Goal: Information Seeking & Learning: Learn about a topic

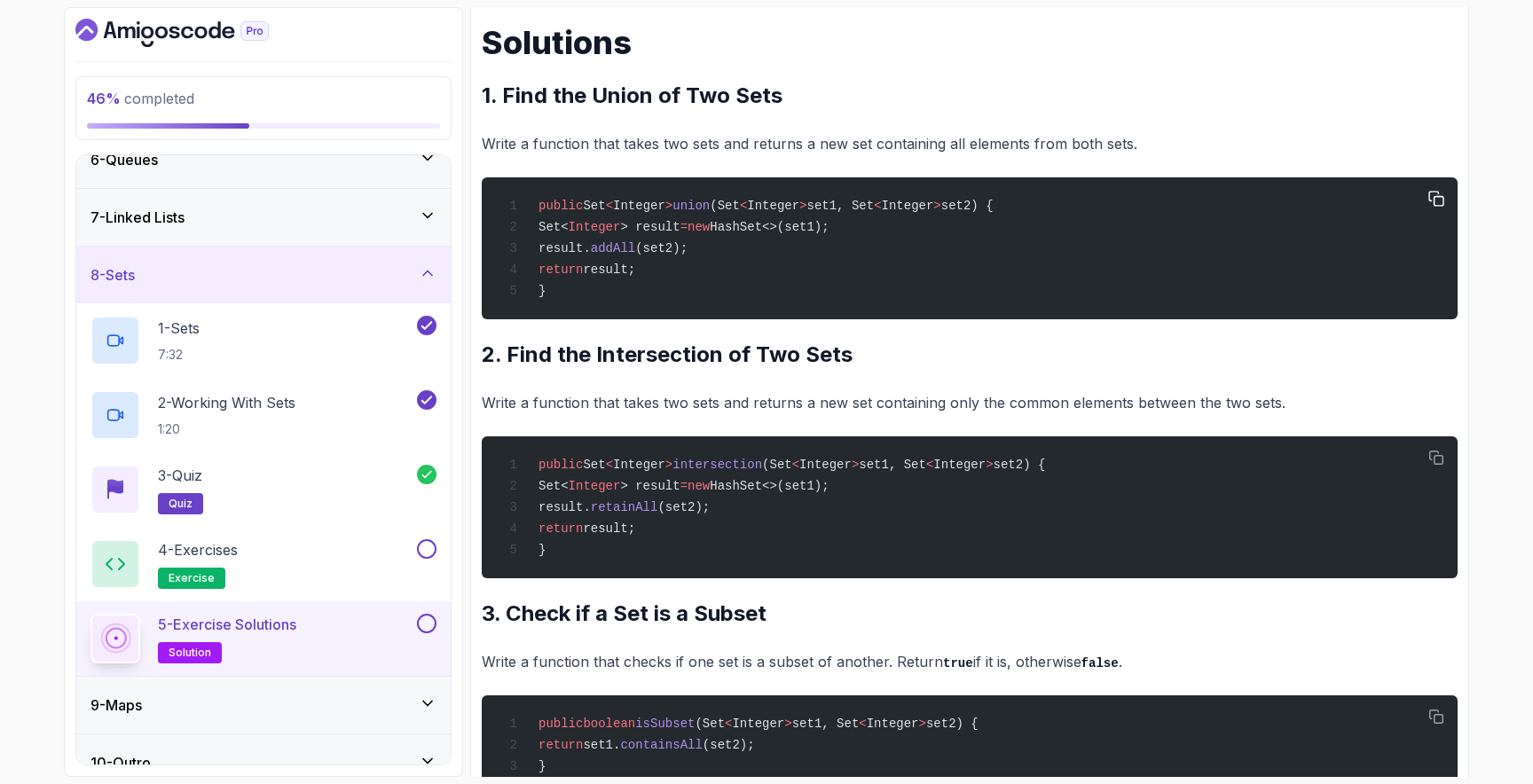
scroll to position [611, 0]
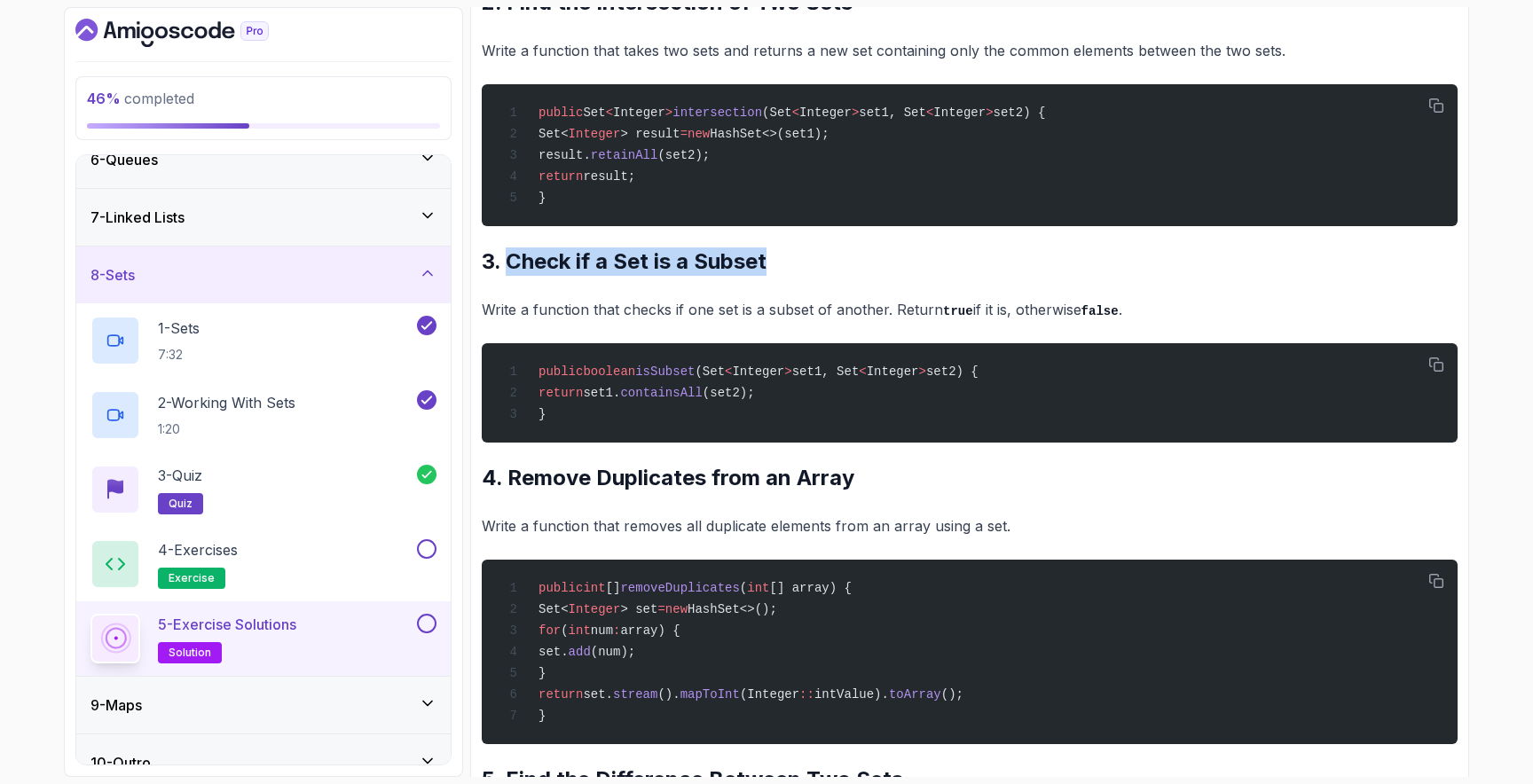
drag, startPoint x: 507, startPoint y: 265, endPoint x: 912, endPoint y: 283, distance: 405.4
click at [912, 275] on h2 "3. Check if a Set is a Subset" at bounding box center [968, 261] width 975 height 29
copy h2 "Check if a Set is a Subset"
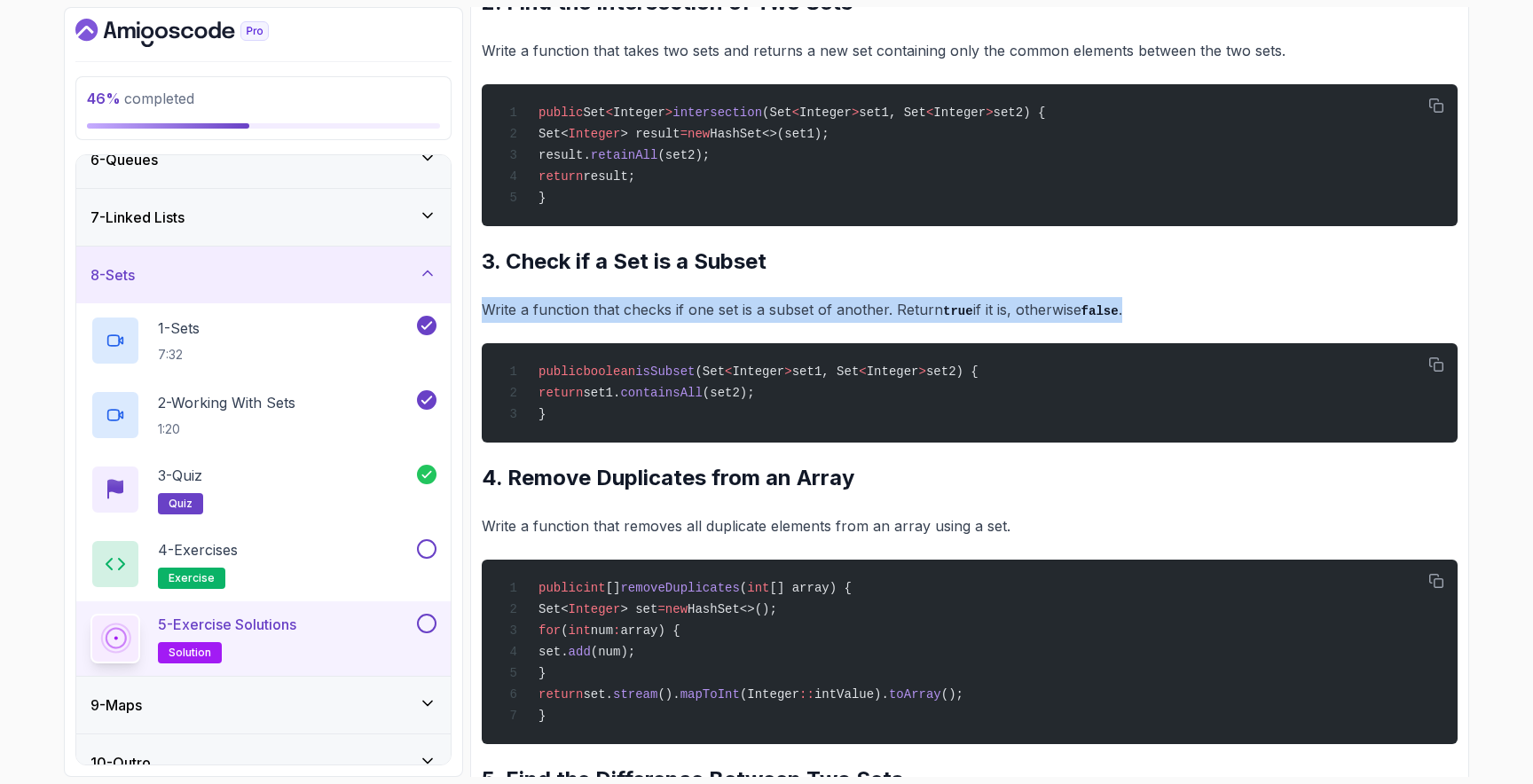
drag, startPoint x: 485, startPoint y: 317, endPoint x: 1216, endPoint y: 331, distance: 731.1
click at [1216, 331] on div "~2 min read Solutions 1. Find the Union of Two Sets Write a function that takes…" at bounding box center [968, 314] width 975 height 1376
copy div "Write a function that checks if one set is a subset of another. Return true if …"
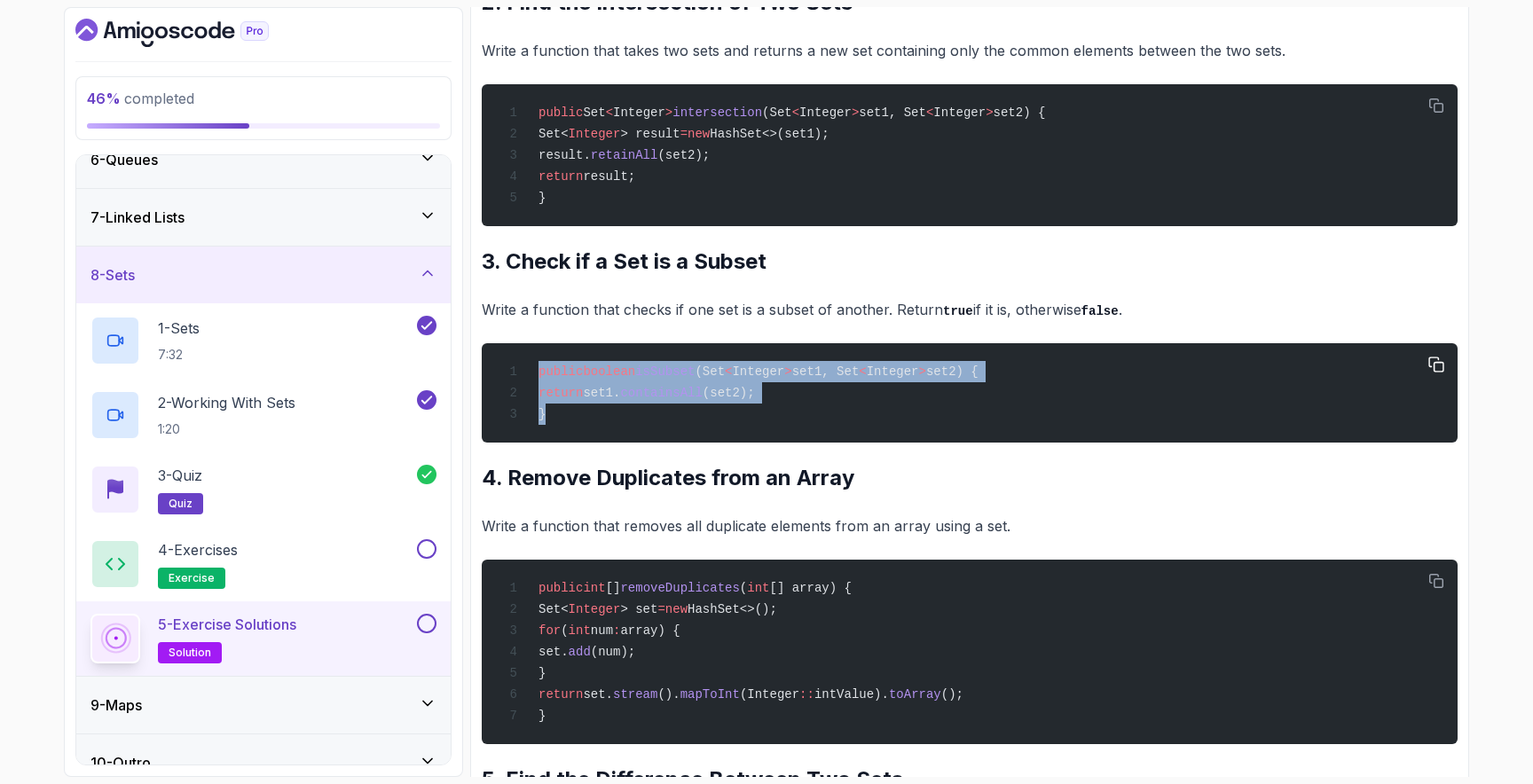
drag, startPoint x: 539, startPoint y: 383, endPoint x: 573, endPoint y: 423, distance: 52.5
click at [573, 423] on div "public boolean isSubset (Set < Integer > set1, Set < Integer > set2) { return s…" at bounding box center [969, 392] width 947 height 78
copy code "public boolean isSubset (Set < Integer > set1, Set < Integer > set2) { return s…"
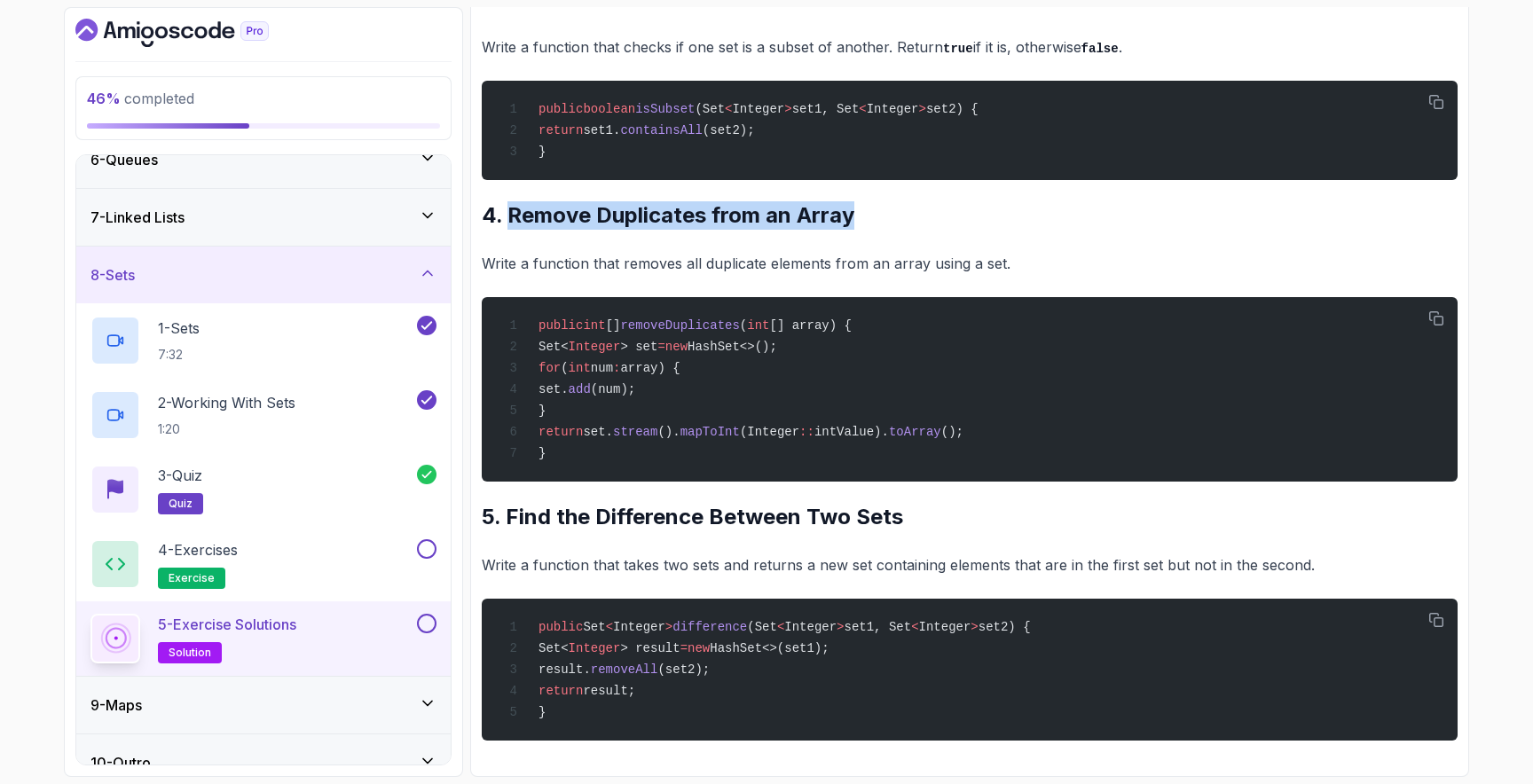
drag, startPoint x: 512, startPoint y: 205, endPoint x: 938, endPoint y: 201, distance: 426.0
click at [938, 202] on h2 "4. Remove Duplicates from an Array" at bounding box center [968, 216] width 975 height 29
copy h2 "Remove Duplicates from an Array"
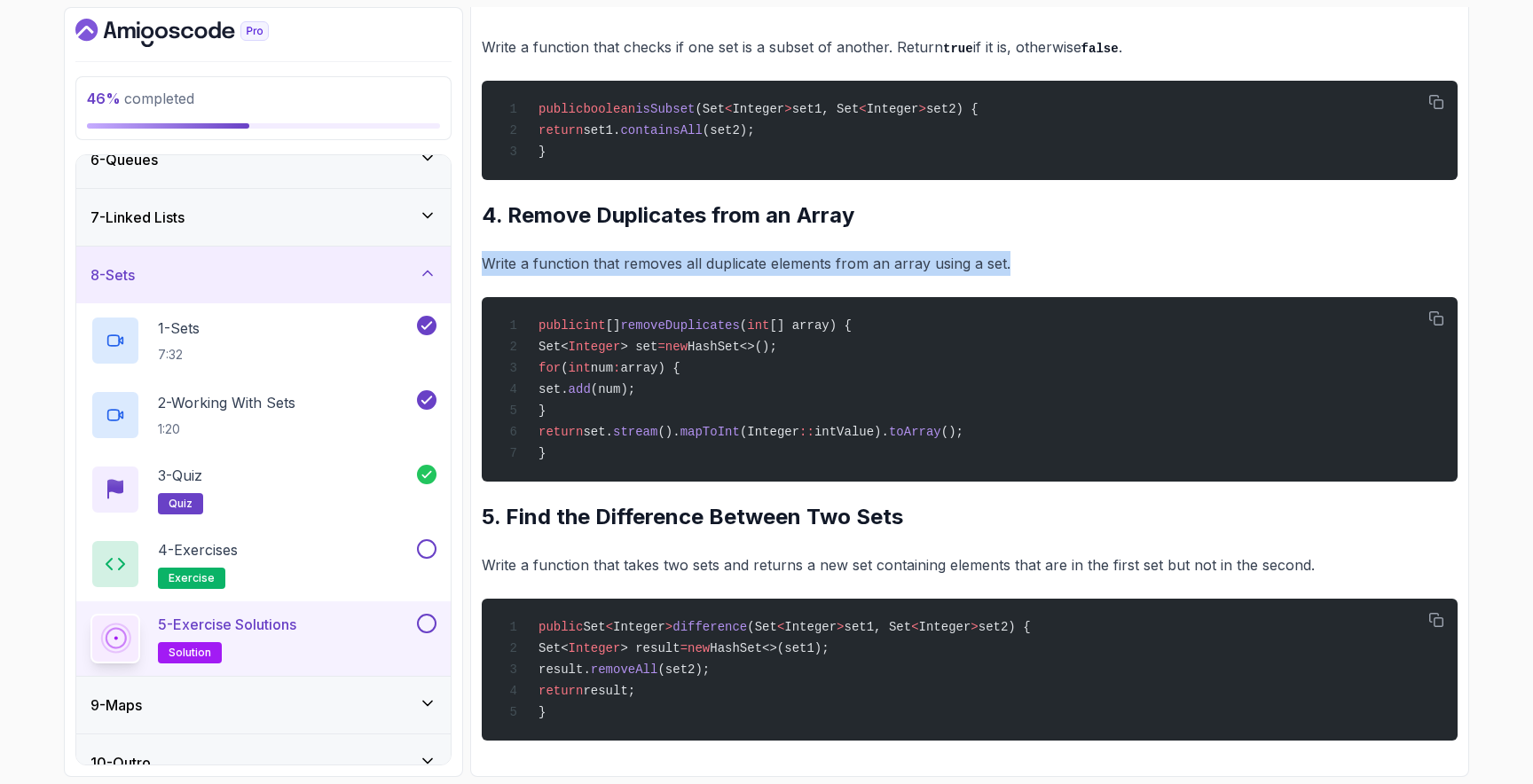
drag, startPoint x: 482, startPoint y: 254, endPoint x: 1002, endPoint y: 264, distance: 520.1
click at [1002, 264] on p "Write a function that removes all duplicate elements from an array using a set." at bounding box center [968, 263] width 975 height 25
copy p "Write a function that removes all duplicate elements from an array using a set."
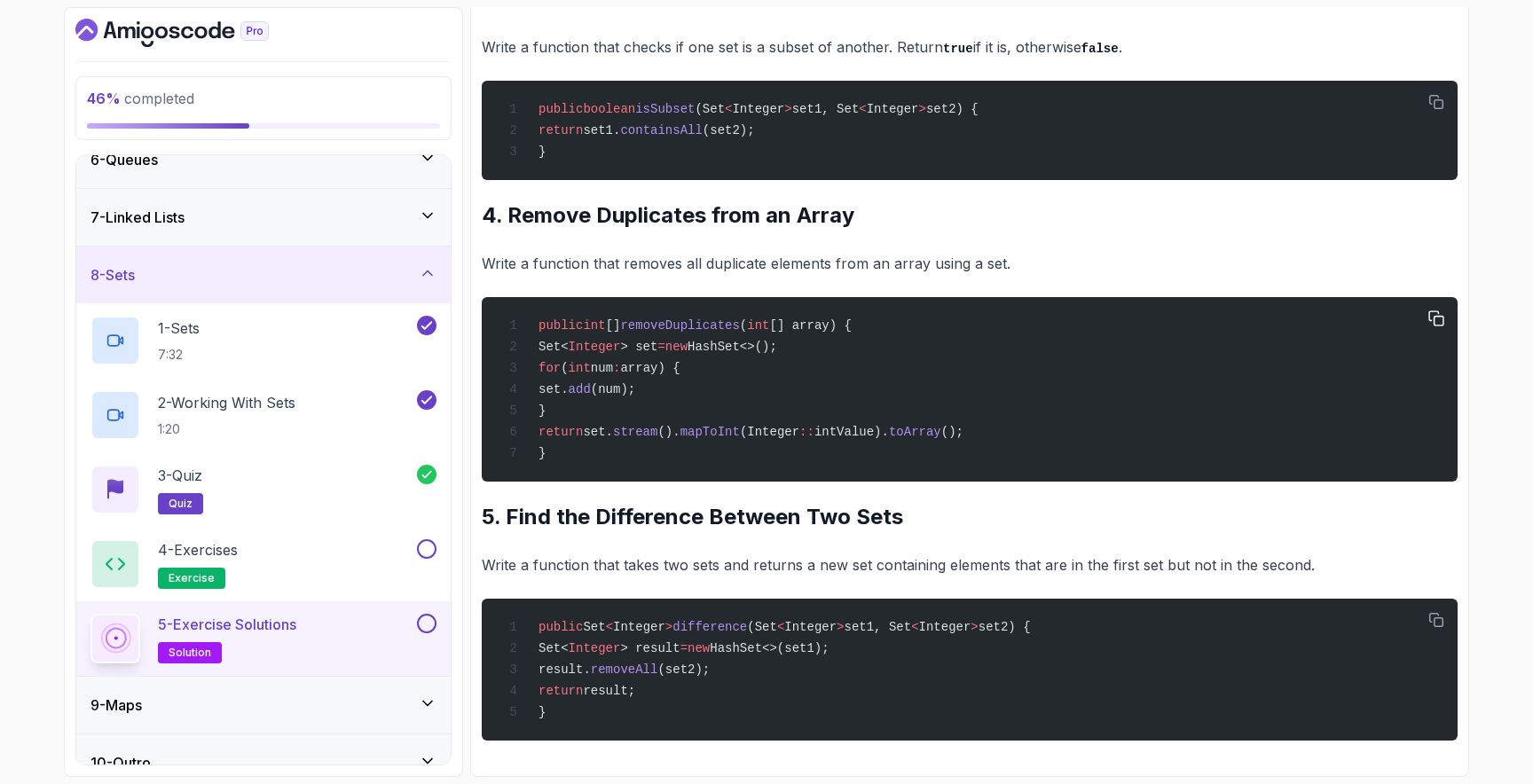
click at [544, 318] on span "public" at bounding box center [561, 325] width 45 height 14
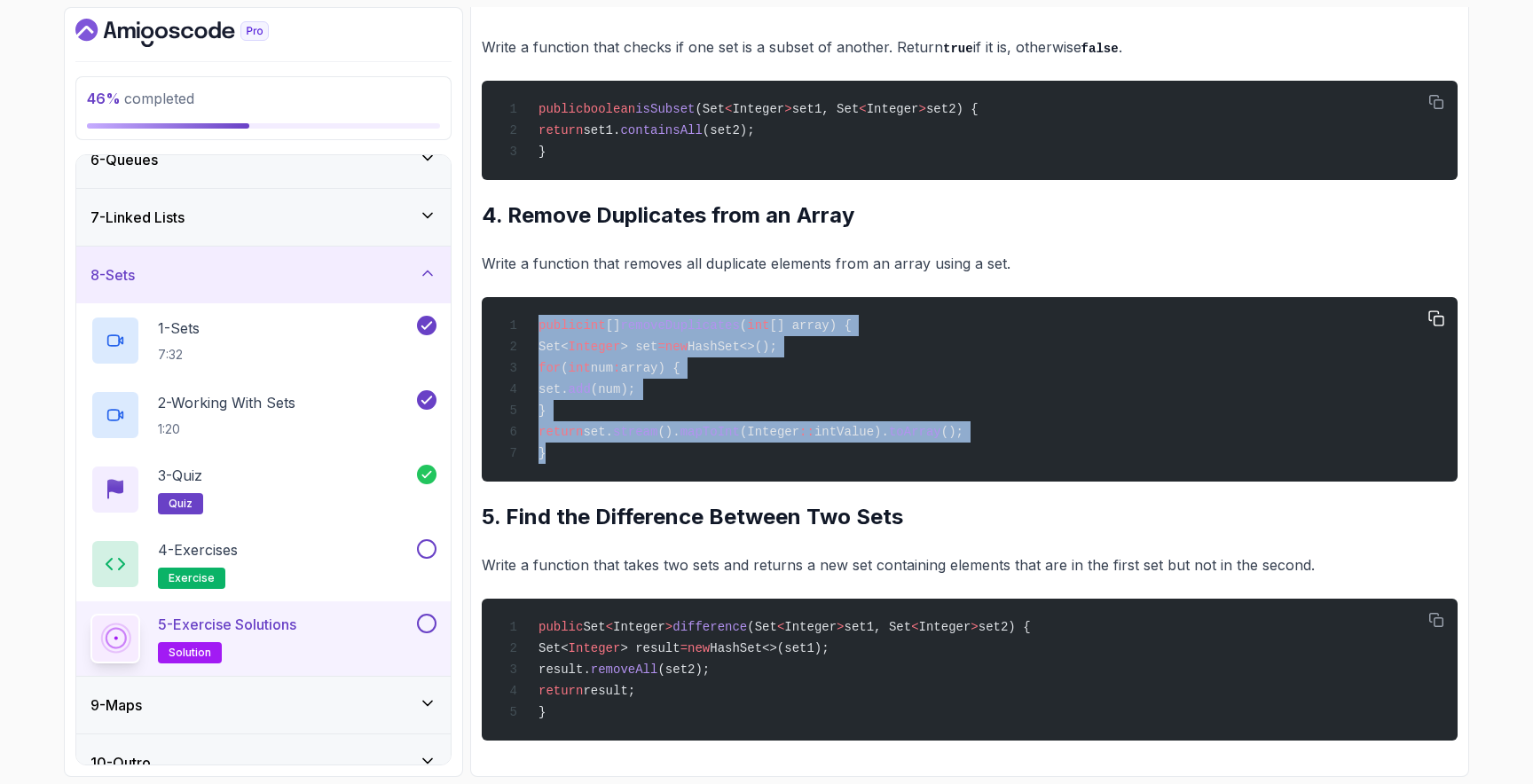
drag, startPoint x: 539, startPoint y: 317, endPoint x: 655, endPoint y: 440, distance: 169.1
click at [655, 440] on div "public int [] removeDuplicates ( int [] array) { Set< Integer > set = new HashS…" at bounding box center [969, 390] width 947 height 163
copy code "public int [] removeDuplicates ( int [] array) { Set< Integer > set = new HashS…"
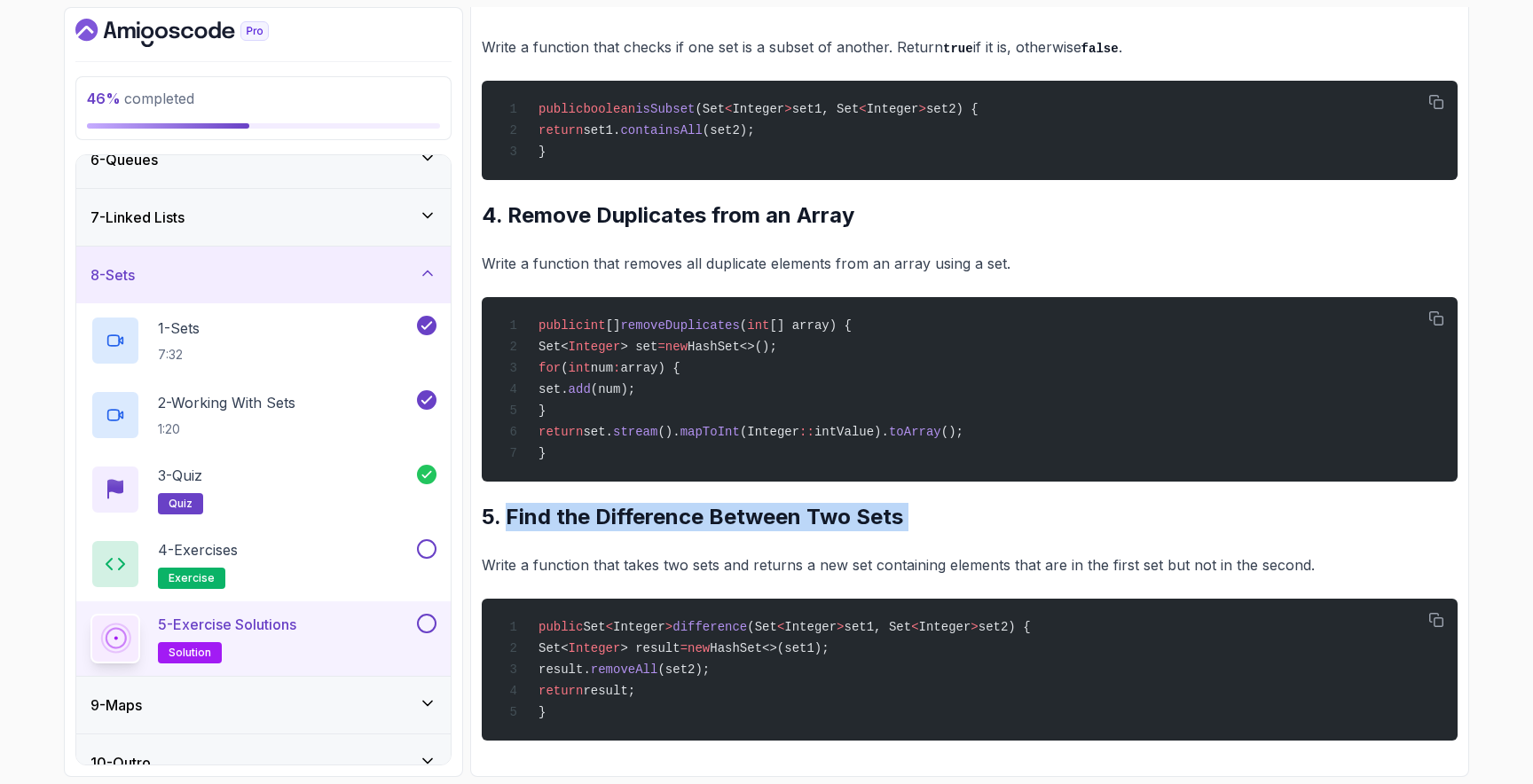
drag, startPoint x: 510, startPoint y: 516, endPoint x: 1006, endPoint y: 531, distance: 496.2
click at [1006, 531] on div "~2 min read Solutions 1. Find the Union of Two Sets Write a function that takes…" at bounding box center [968, 52] width 975 height 1376
copy div "Find the Difference Between Two Sets"
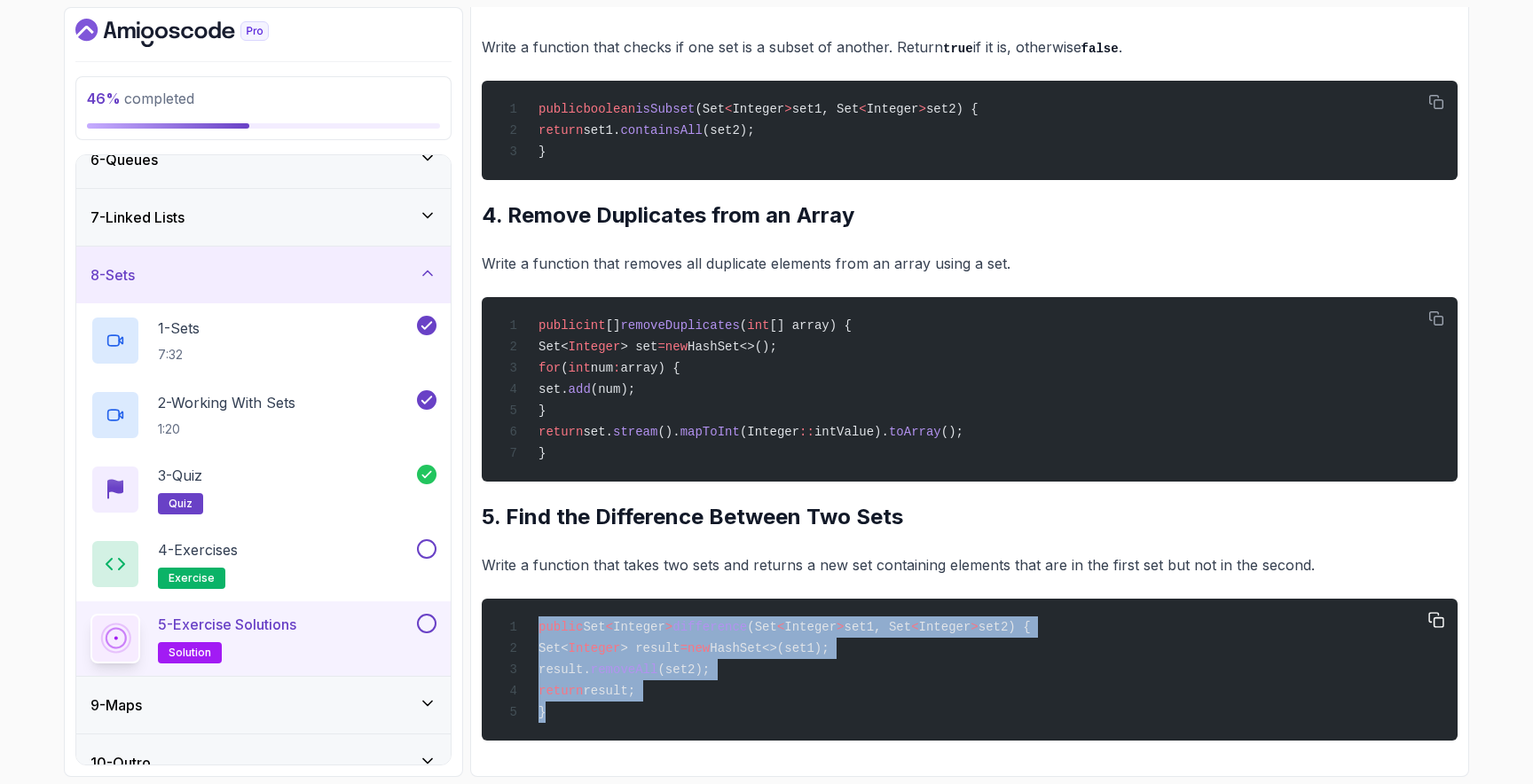
drag, startPoint x: 539, startPoint y: 623, endPoint x: 584, endPoint y: 711, distance: 98.8
click at [584, 711] on div "public Set < Integer > difference (Set < Integer > set1, Set < Integer > set2) …" at bounding box center [969, 669] width 947 height 120
copy code "public Set < Integer > difference (Set < Integer > set1, Set < Integer > set2) …"
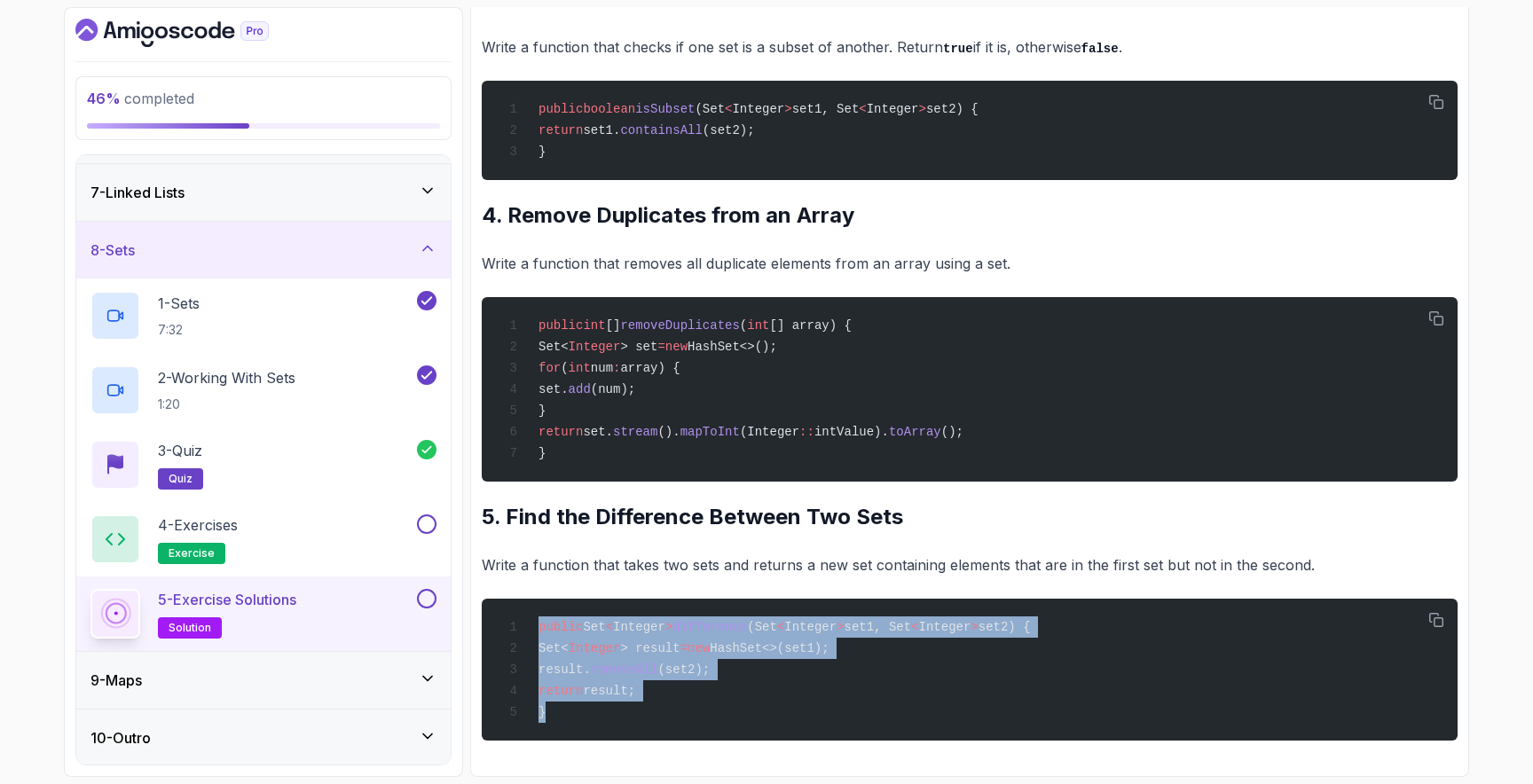
scroll to position [338, 0]
click at [257, 678] on div "9 - Maps" at bounding box center [263, 679] width 346 height 21
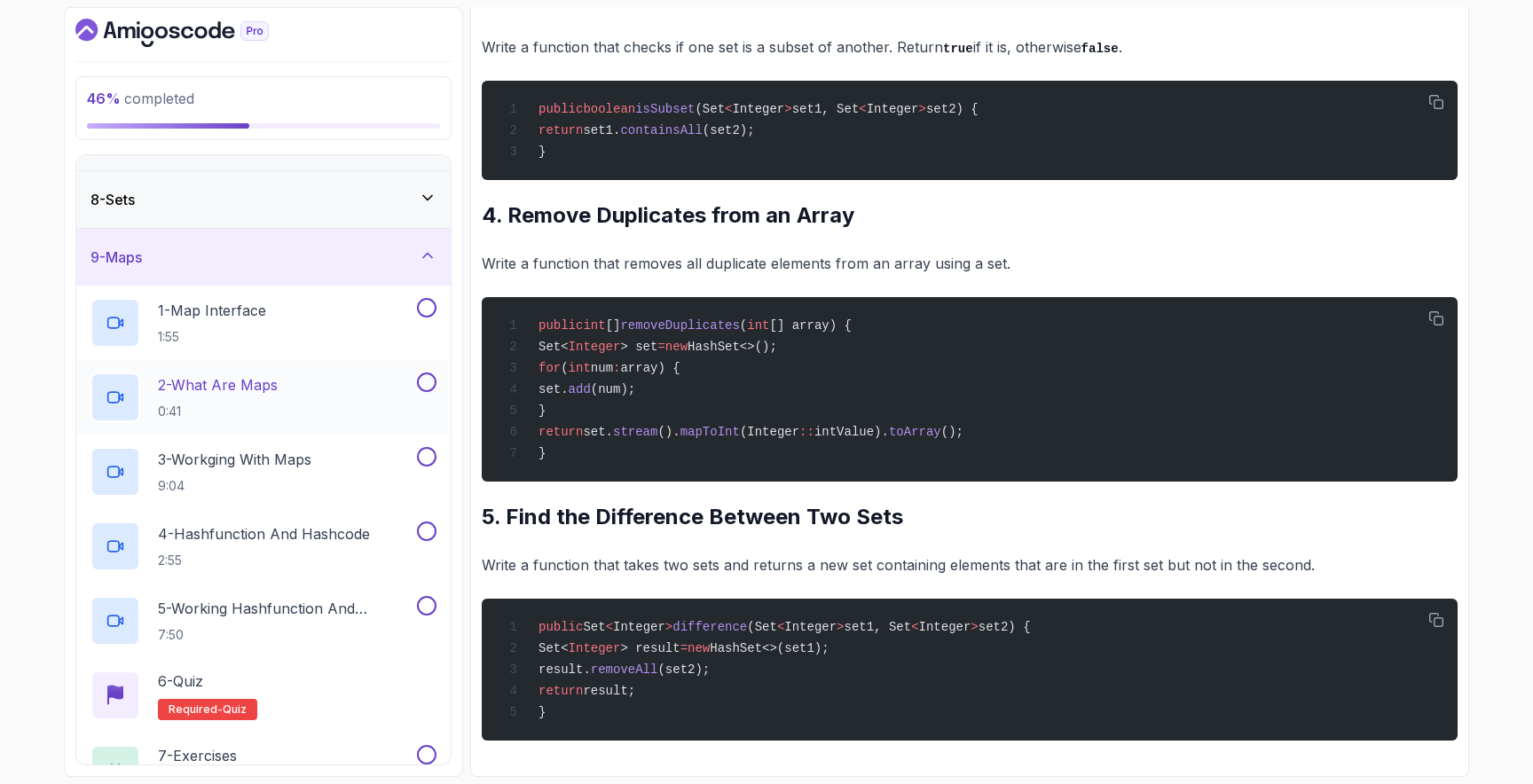
scroll to position [387, 0]
click at [240, 299] on div "1 - Map Interface 1:55" at bounding box center [252, 324] width 323 height 50
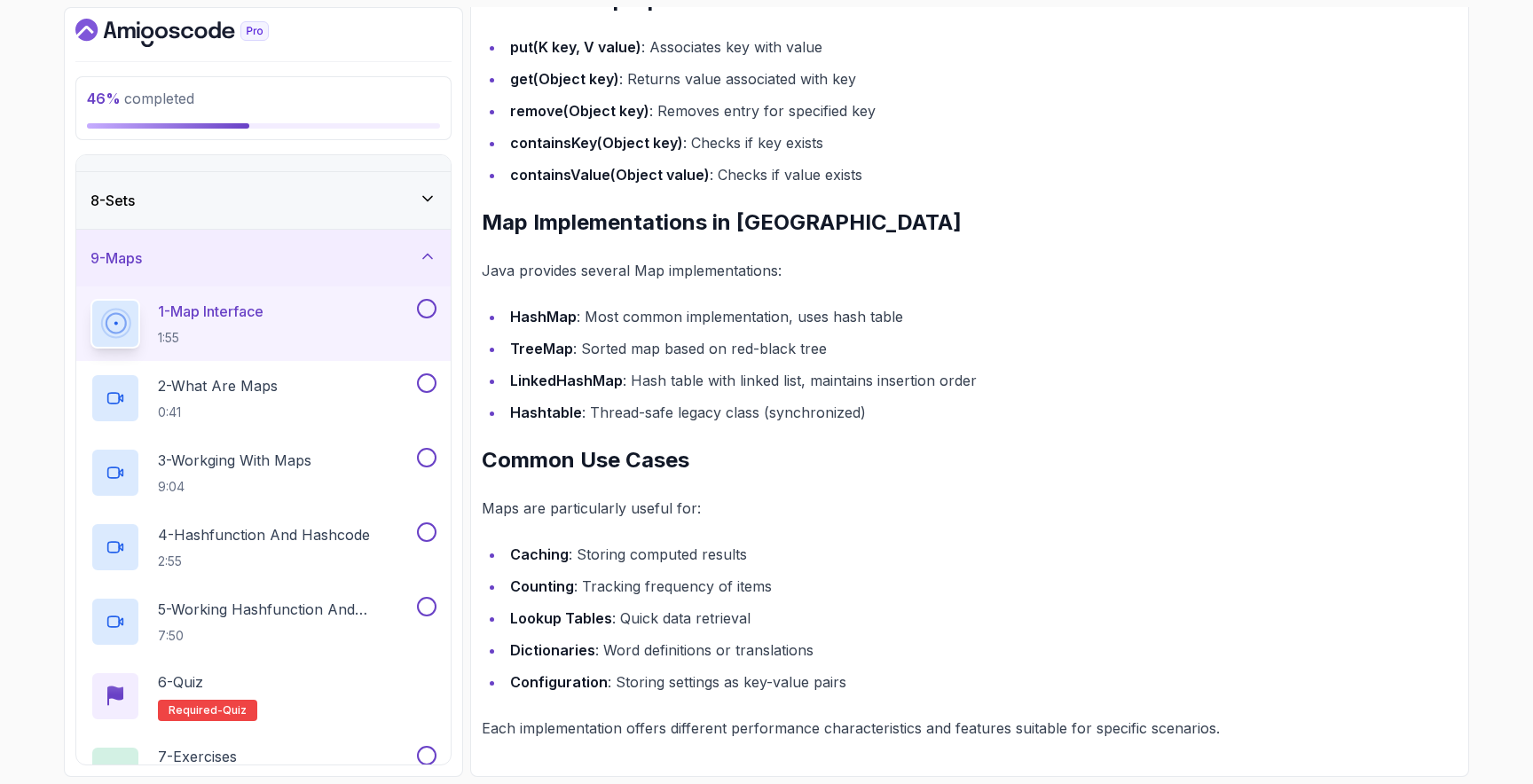
click at [237, 312] on p "1 - Map Interface" at bounding box center [211, 310] width 105 height 21
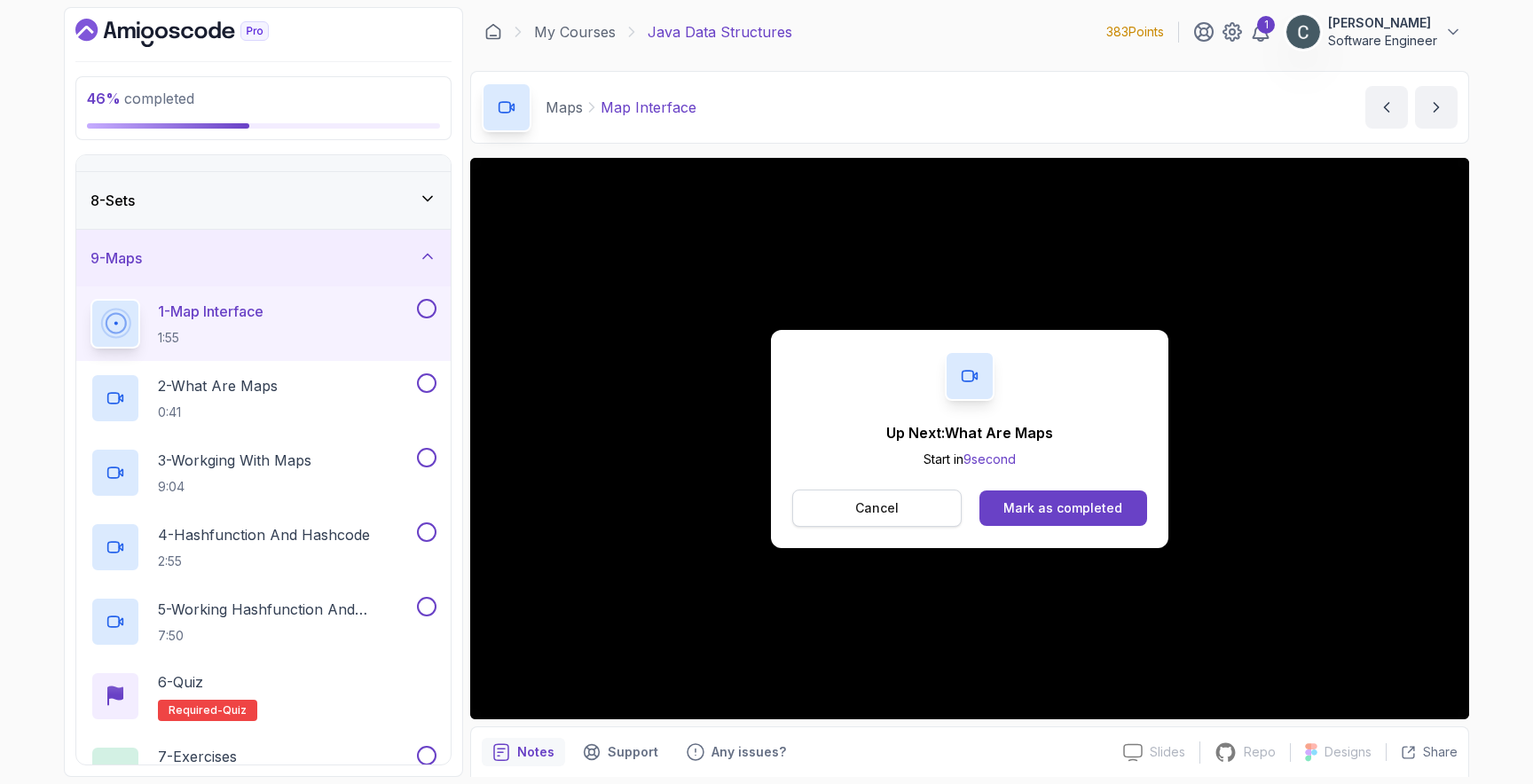
click at [889, 506] on p "Cancel" at bounding box center [877, 508] width 44 height 18
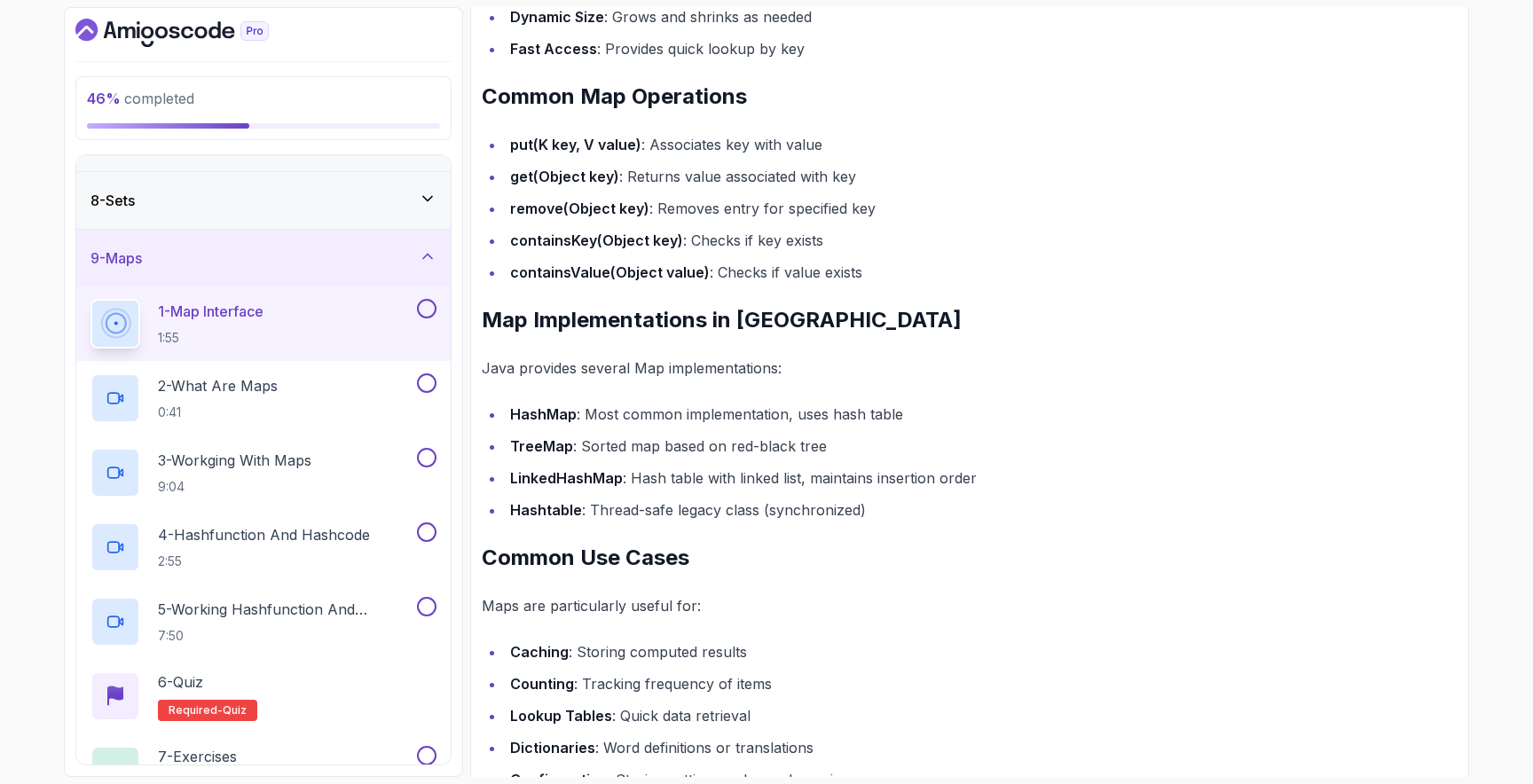
scroll to position [1162, 0]
